Goal: Task Accomplishment & Management: Complete application form

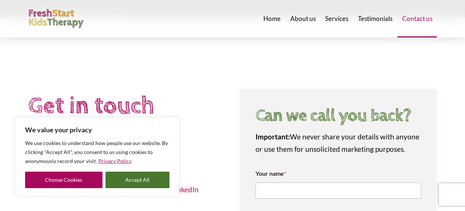
scroll to position [86, 0]
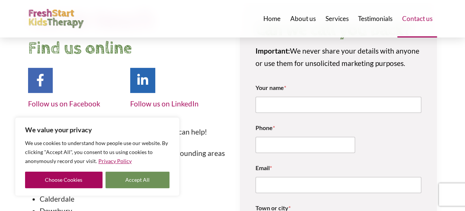
click at [144, 176] on button "Accept All" at bounding box center [138, 179] width 64 height 16
checkbox input "true"
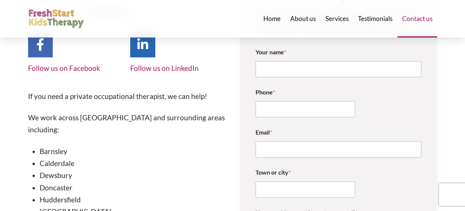
scroll to position [128, 0]
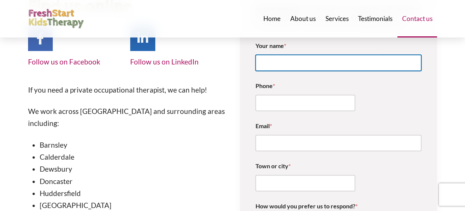
click at [364, 63] on input "Your name *" at bounding box center [339, 63] width 166 height 16
type input "[PERSON_NAME]"
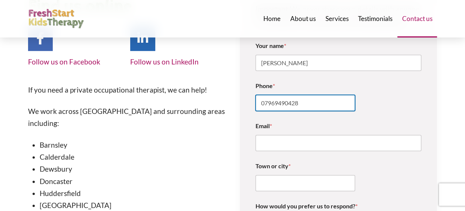
type input "07969490428"
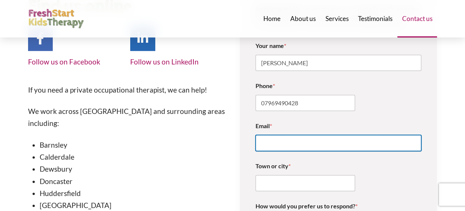
click at [317, 142] on input "Email *" at bounding box center [339, 143] width 166 height 16
type input "[EMAIL_ADDRESS][DOMAIN_NAME]"
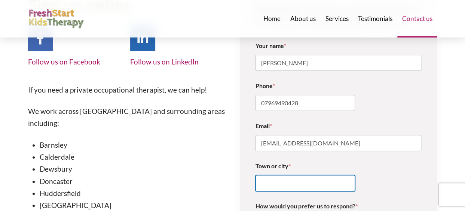
click at [310, 180] on input "Town or city *" at bounding box center [306, 183] width 100 height 16
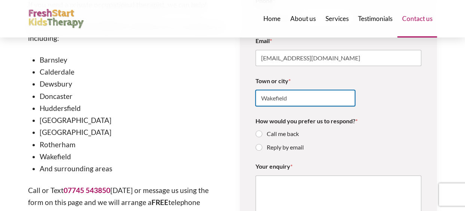
scroll to position [212, 0]
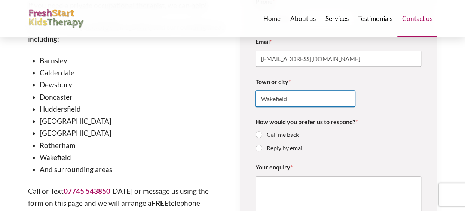
type input "Wakefield"
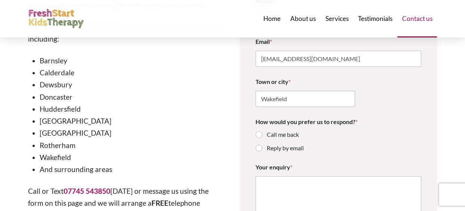
click at [298, 149] on label "Reply by email" at bounding box center [283, 148] width 42 height 8
click at [262, 149] on input "Reply by email" at bounding box center [259, 148] width 6 height 6
radio input "true"
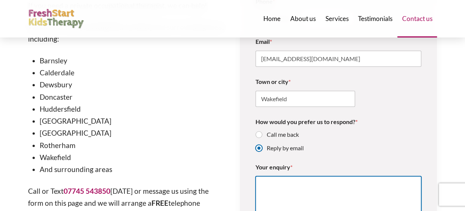
click at [318, 184] on textarea "Your enquiry *" at bounding box center [339, 198] width 166 height 45
paste textarea "My child is diagnosed ASD with PDA profile and is struggling currently in every…"
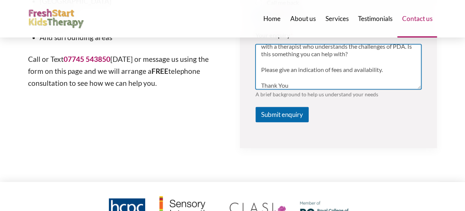
scroll to position [342, 0]
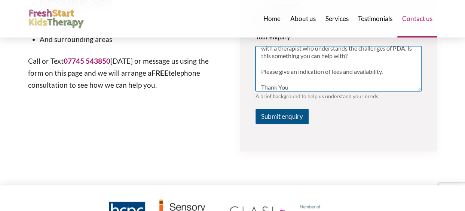
type textarea "My child is diagnosed ASD with PDA profile and is struggling currently in every…"
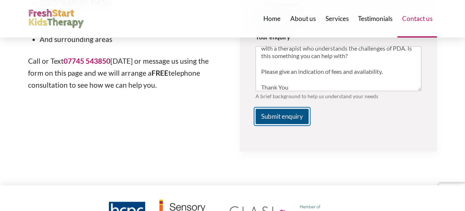
click at [295, 113] on button "Submit enquiry" at bounding box center [282, 116] width 53 height 15
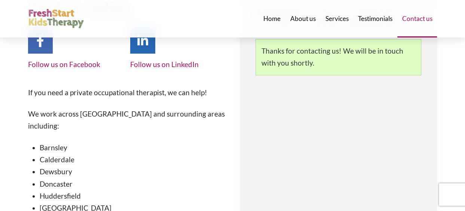
scroll to position [127, 0]
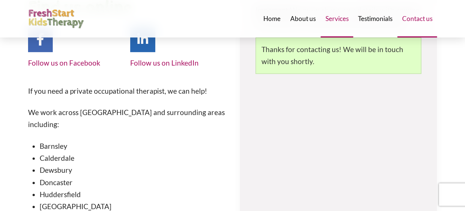
click at [341, 19] on span "Services" at bounding box center [336, 18] width 23 height 6
